Goal: Task Accomplishment & Management: Use online tool/utility

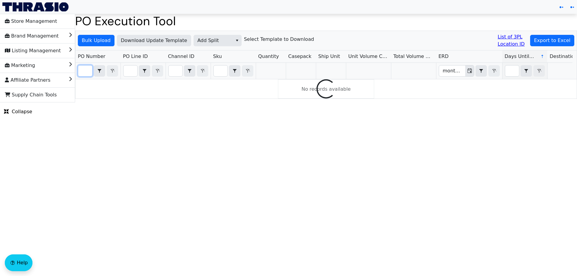
paste input "PO67094"
click at [81, 70] on input "PO67094" at bounding box center [85, 70] width 14 height 11
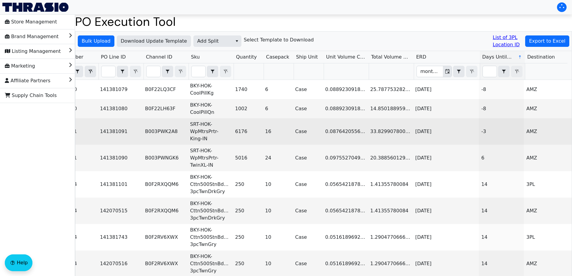
scroll to position [0, 23]
type input "P"
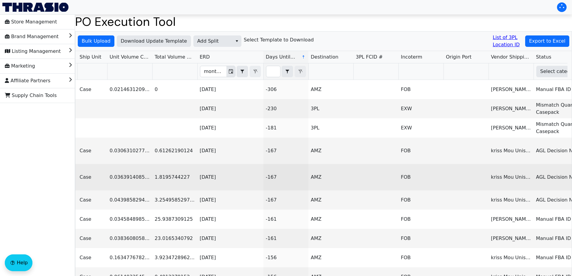
scroll to position [0, 0]
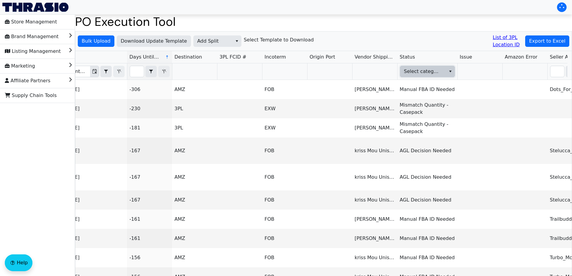
click at [430, 73] on span "Select category" at bounding box center [422, 71] width 37 height 7
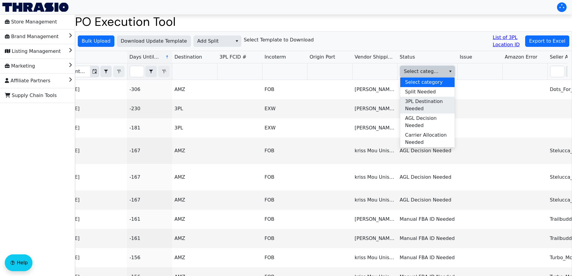
click at [423, 108] on span "3PL Destination Needed" at bounding box center [427, 105] width 45 height 14
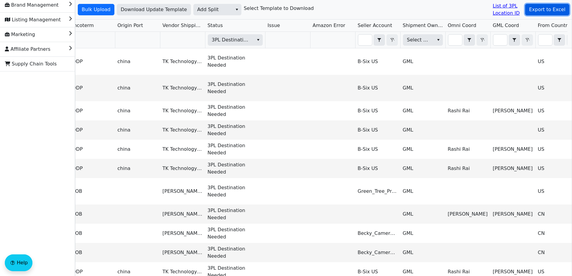
click at [548, 11] on span "Export to Excel" at bounding box center [547, 9] width 36 height 7
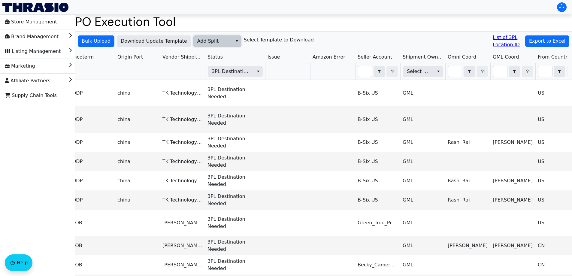
click at [197, 41] on span "Add Split" at bounding box center [213, 41] width 32 height 7
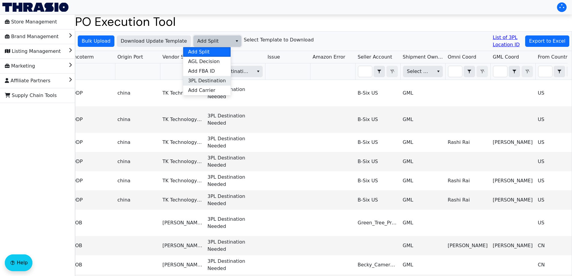
click at [186, 80] on li "3PL Destination" at bounding box center [206, 81] width 47 height 10
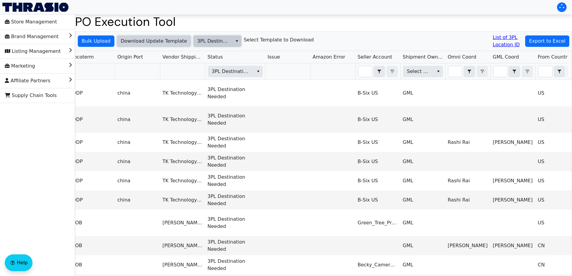
click at [152, 38] on span "Download Update Template" at bounding box center [154, 41] width 66 height 7
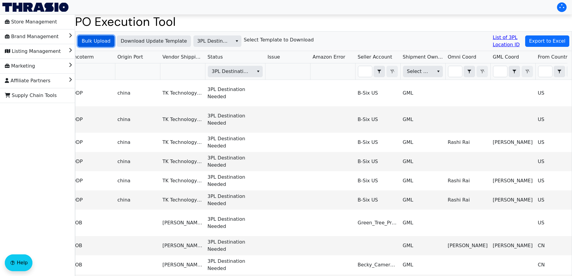
click at [107, 44] on span "Bulk Upload" at bounding box center [96, 41] width 29 height 7
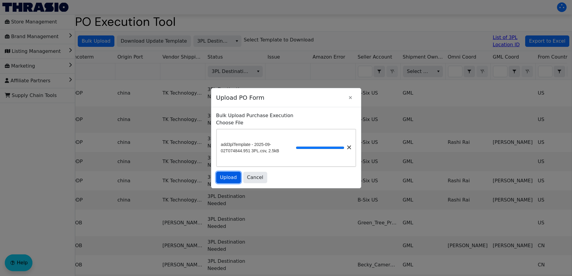
click at [227, 179] on span "Upload" at bounding box center [228, 177] width 17 height 7
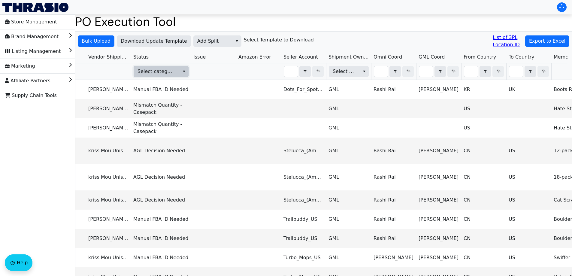
click at [177, 73] on span "Select category" at bounding box center [156, 71] width 44 height 11
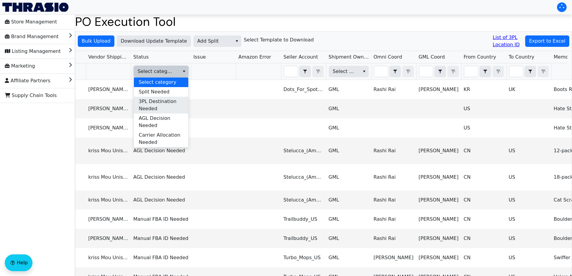
click at [169, 105] on span "3PL Destination Needed" at bounding box center [161, 105] width 45 height 14
